Goal: Navigation & Orientation: Find specific page/section

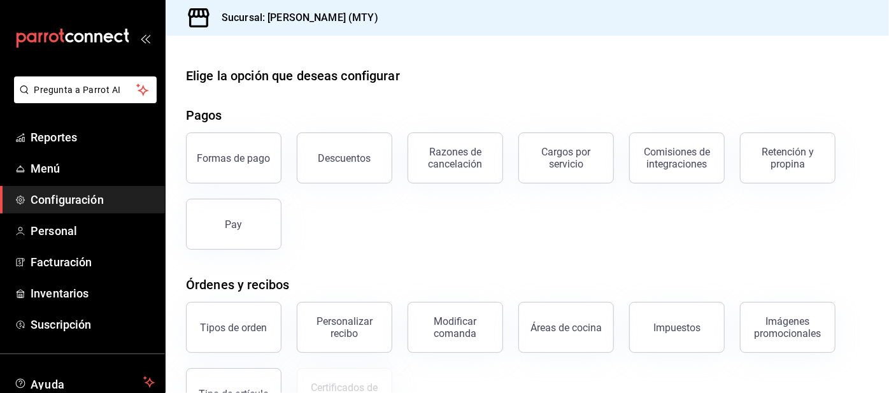
click at [95, 143] on span "Reportes" at bounding box center [93, 137] width 124 height 17
click at [101, 157] on link "Menú" at bounding box center [82, 168] width 165 height 27
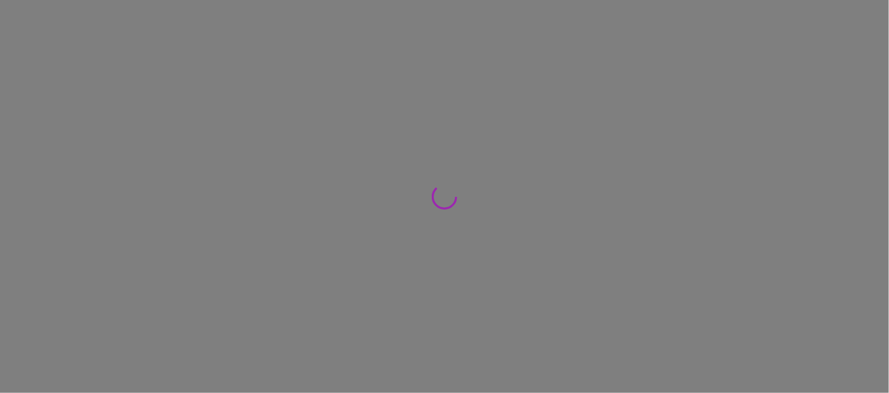
click at [74, 124] on div at bounding box center [444, 196] width 889 height 393
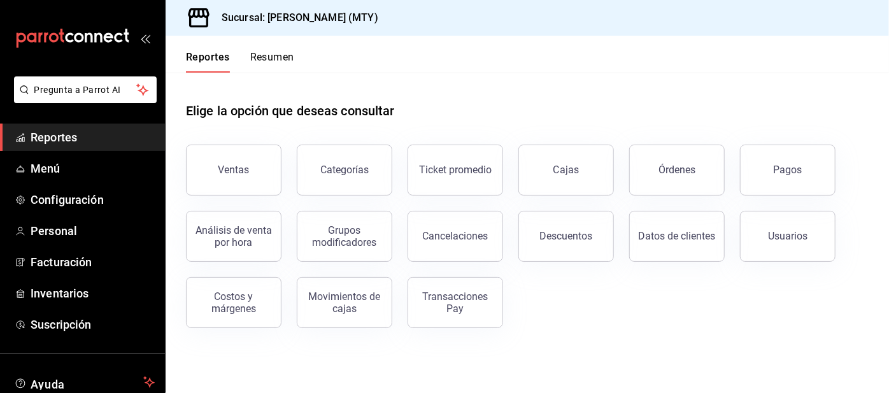
click at [280, 62] on button "Resumen" at bounding box center [272, 62] width 44 height 22
click at [275, 59] on html "Pregunta a Parrot AI Reportes Menú Configuración Personal Facturación Inventari…" at bounding box center [444, 196] width 889 height 393
